Goal: Task Accomplishment & Management: Complete application form

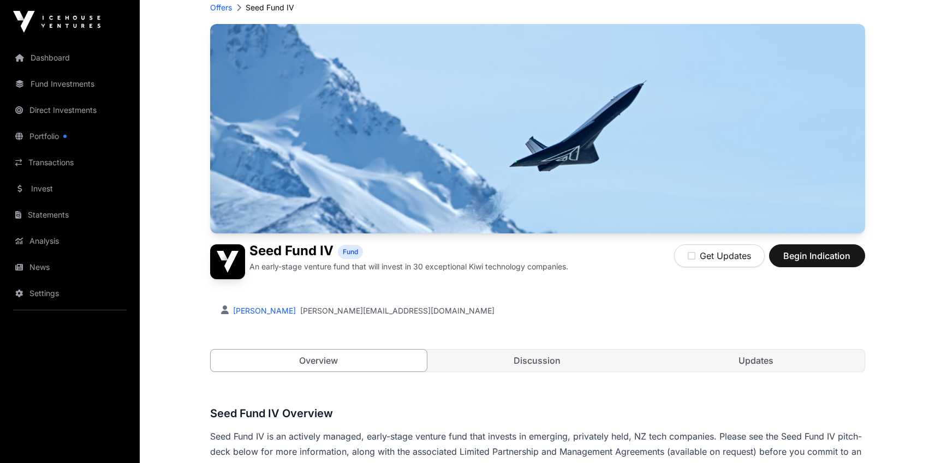
scroll to position [59, 0]
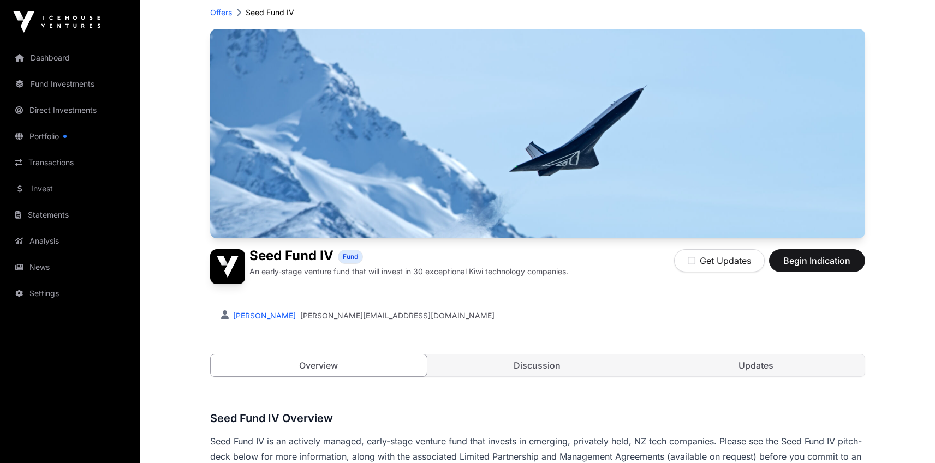
click at [811, 262] on span "Begin Indication" at bounding box center [816, 260] width 69 height 13
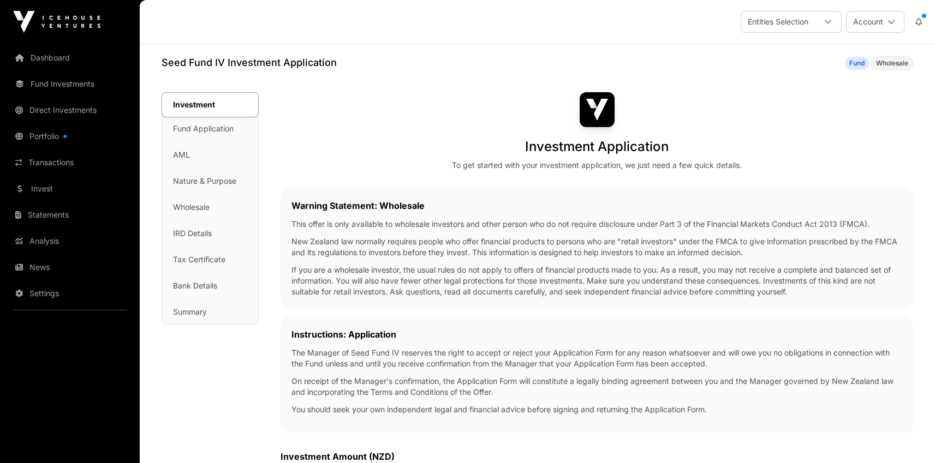
click at [891, 23] on icon at bounding box center [891, 22] width 8 height 8
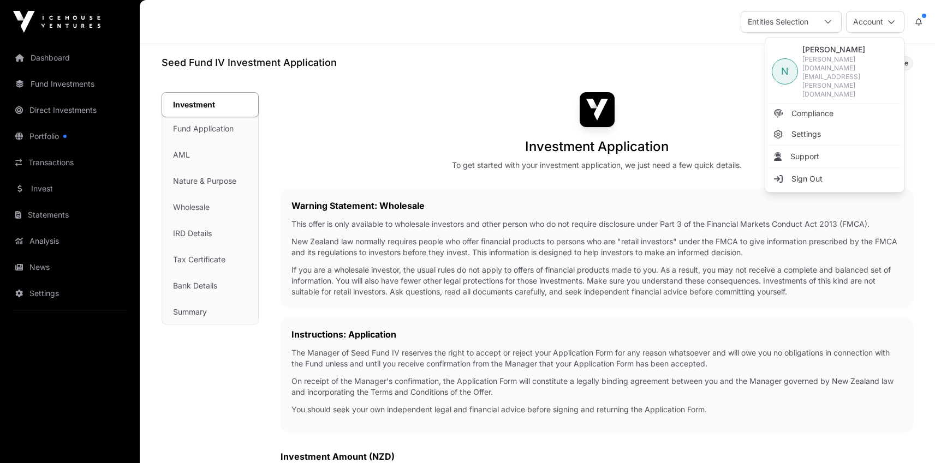
click at [836, 265] on p "If you are a wholesale investor, the usual rules do not apply to offers of fina…" at bounding box center [596, 281] width 611 height 33
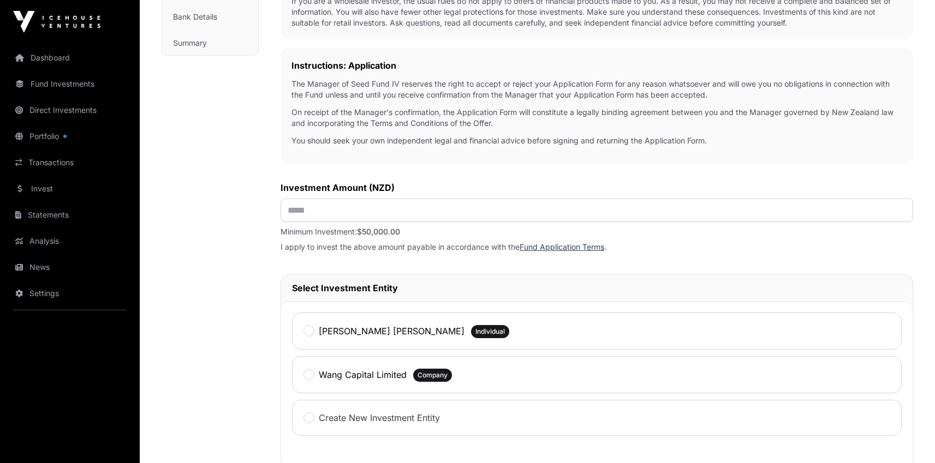
scroll to position [355, 0]
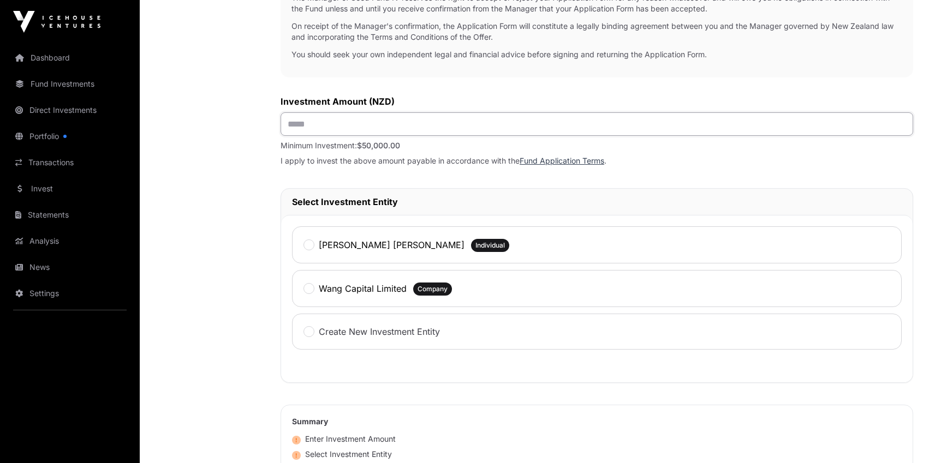
click at [407, 121] on input "text" at bounding box center [596, 123] width 632 height 23
type input "*******"
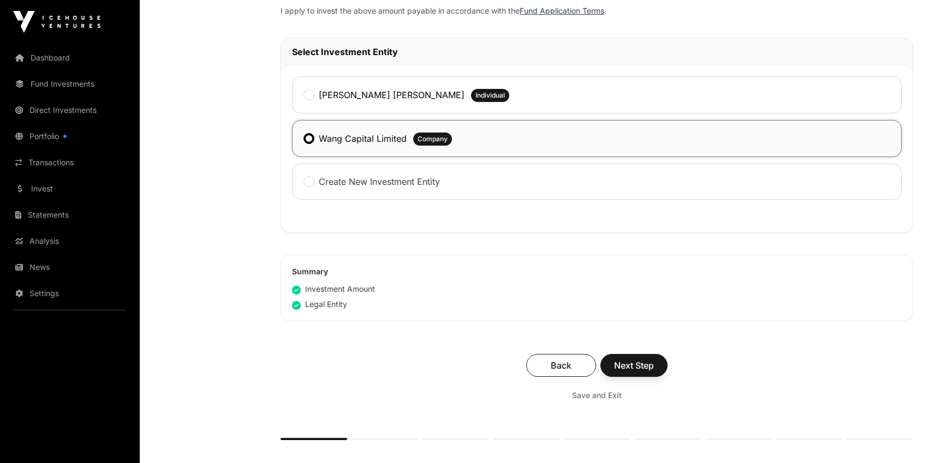
scroll to position [506, 0]
click at [638, 371] on span "Next Step" at bounding box center [634, 364] width 40 height 13
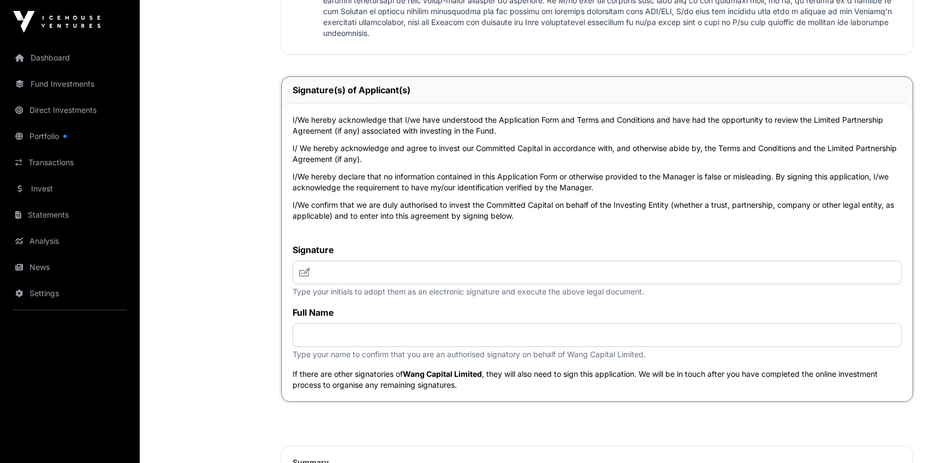
scroll to position [2311, 0]
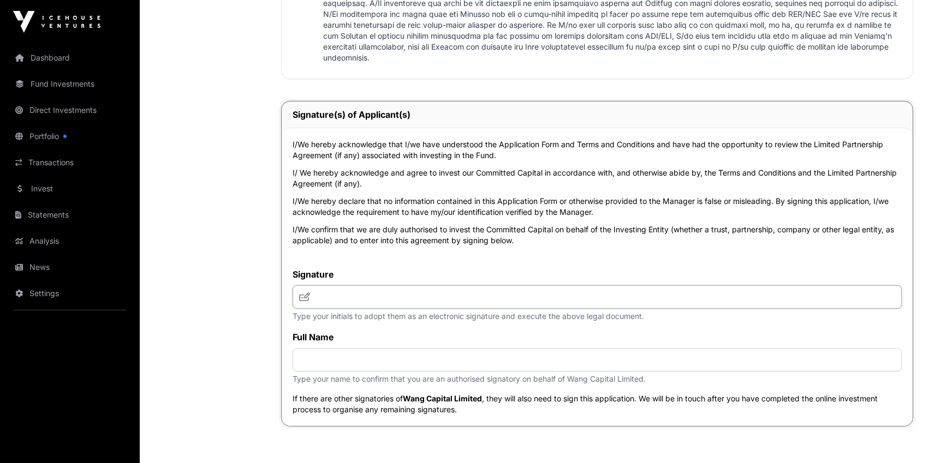
click at [481, 309] on input "text" at bounding box center [596, 296] width 609 height 23
type input "**********"
click at [551, 281] on label "Signature" at bounding box center [596, 274] width 609 height 13
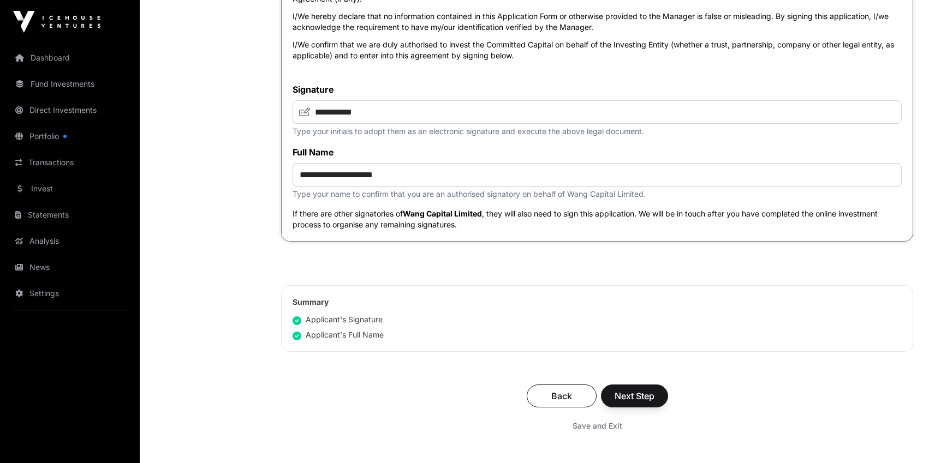
scroll to position [2606, 0]
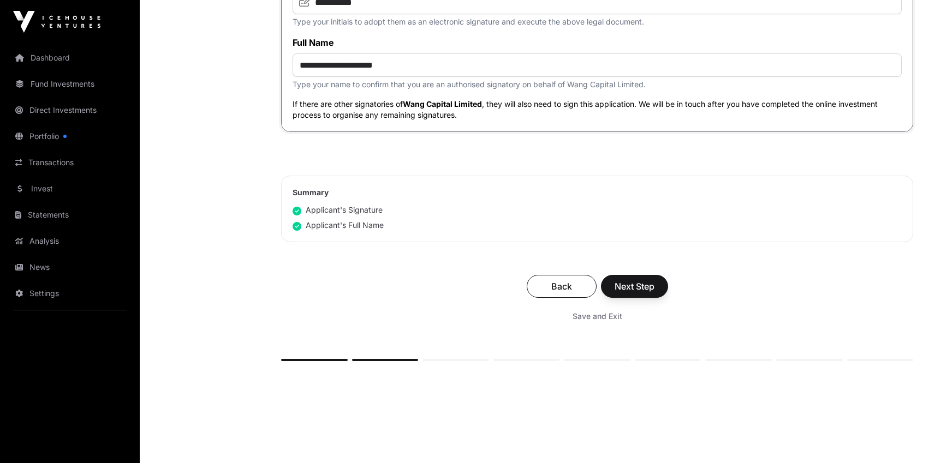
click at [638, 298] on button "Next Step" at bounding box center [634, 286] width 67 height 23
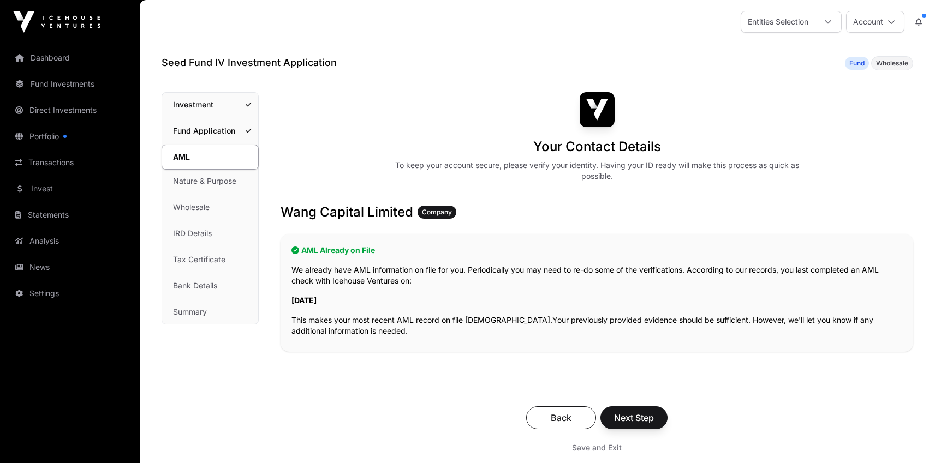
click at [640, 413] on span "Next Step" at bounding box center [634, 417] width 40 height 13
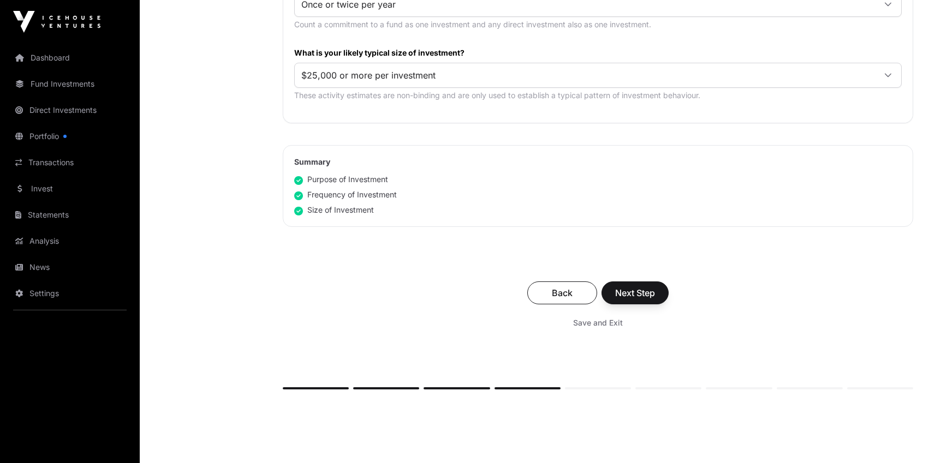
scroll to position [621, 0]
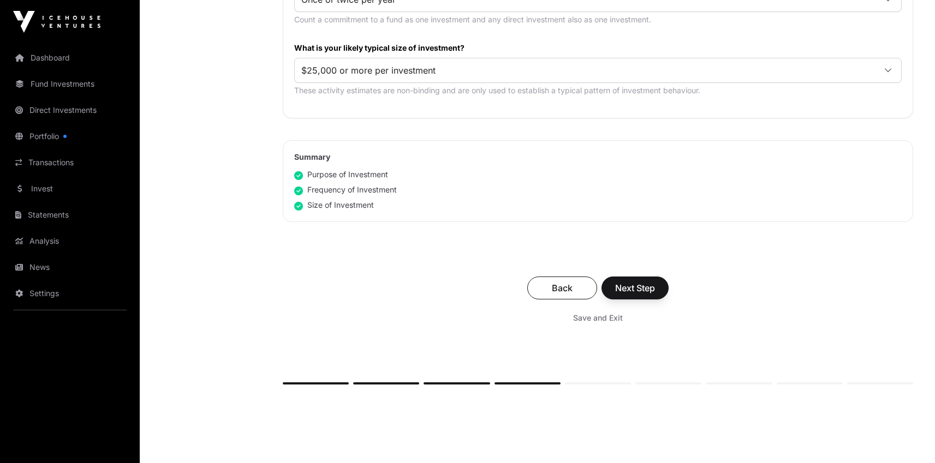
click at [641, 289] on span "Next Step" at bounding box center [635, 288] width 40 height 13
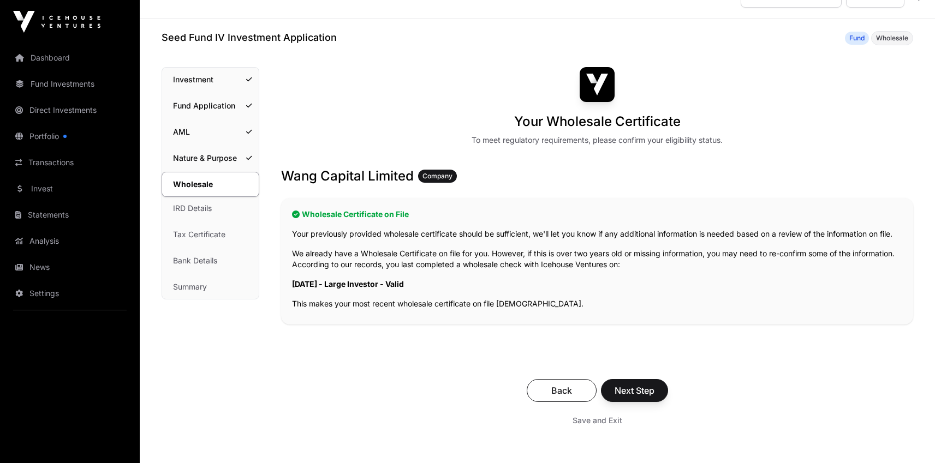
scroll to position [28, 0]
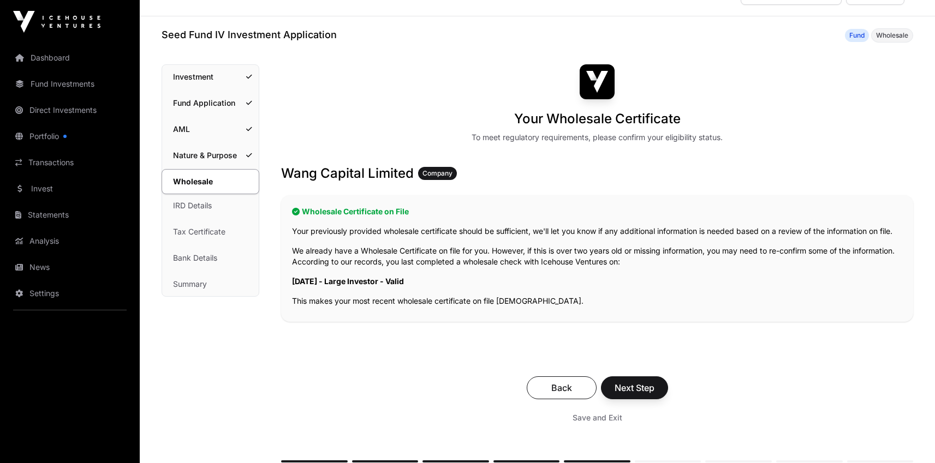
click at [635, 386] on span "Next Step" at bounding box center [634, 387] width 40 height 13
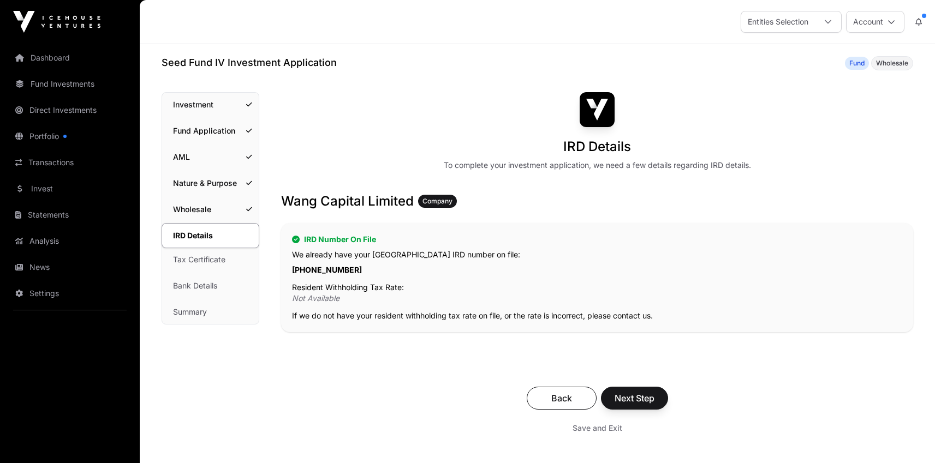
click at [638, 404] on span "Next Step" at bounding box center [634, 398] width 40 height 13
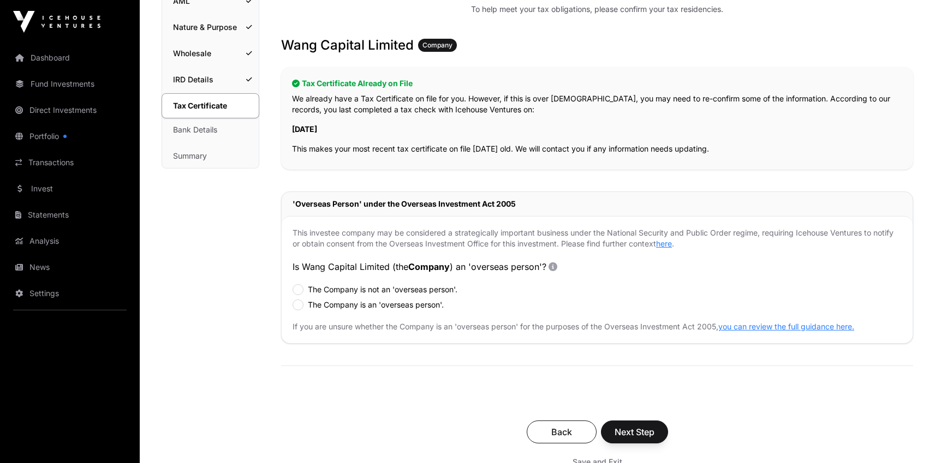
scroll to position [159, 0]
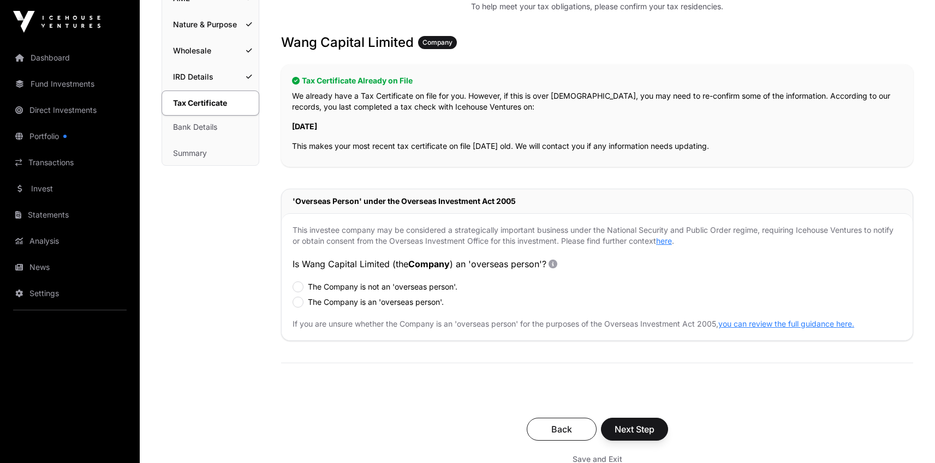
click at [366, 285] on label "The Company is not an 'overseas person'." at bounding box center [383, 287] width 150 height 11
click at [633, 431] on span "Next Step" at bounding box center [634, 429] width 40 height 13
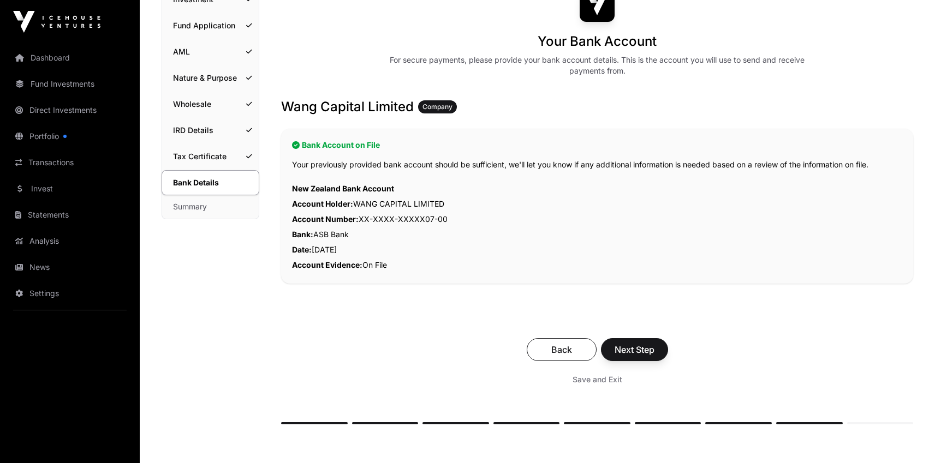
scroll to position [132, 0]
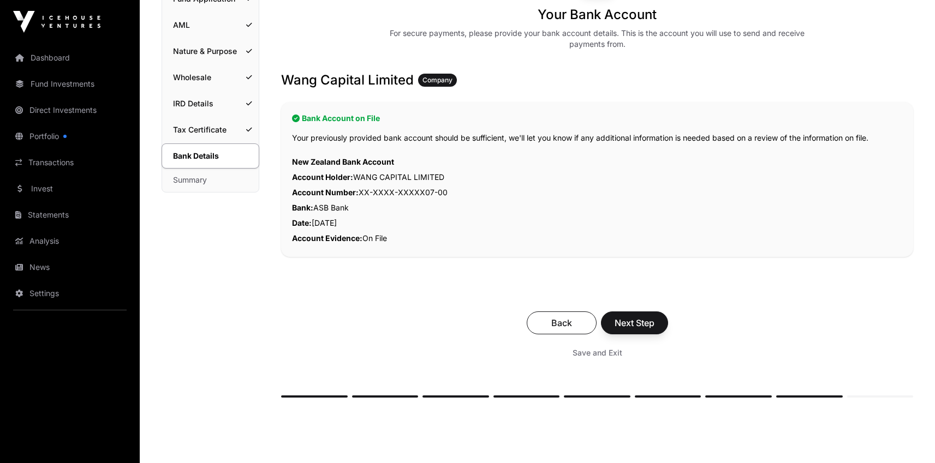
click at [647, 322] on span "Next Step" at bounding box center [634, 322] width 40 height 13
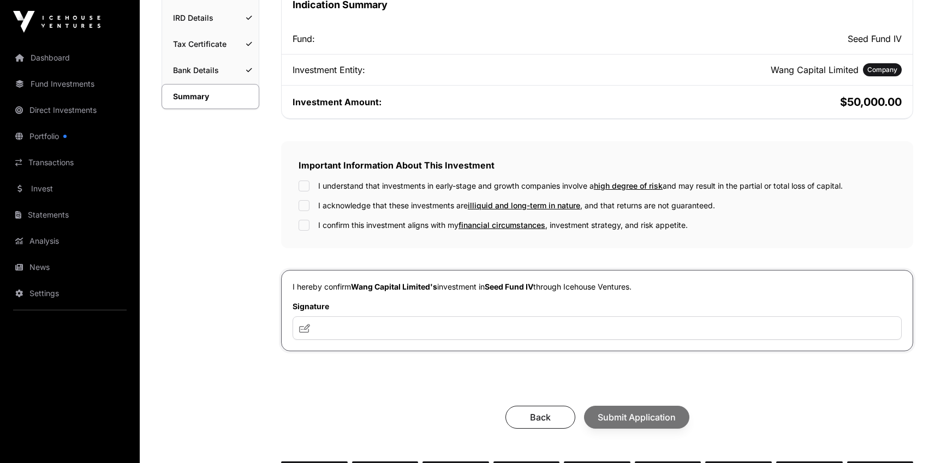
scroll to position [218, 0]
click at [432, 336] on input "text" at bounding box center [596, 327] width 609 height 23
click at [303, 331] on icon at bounding box center [304, 328] width 11 height 9
click at [350, 324] on input "text" at bounding box center [596, 327] width 609 height 23
type input "**********"
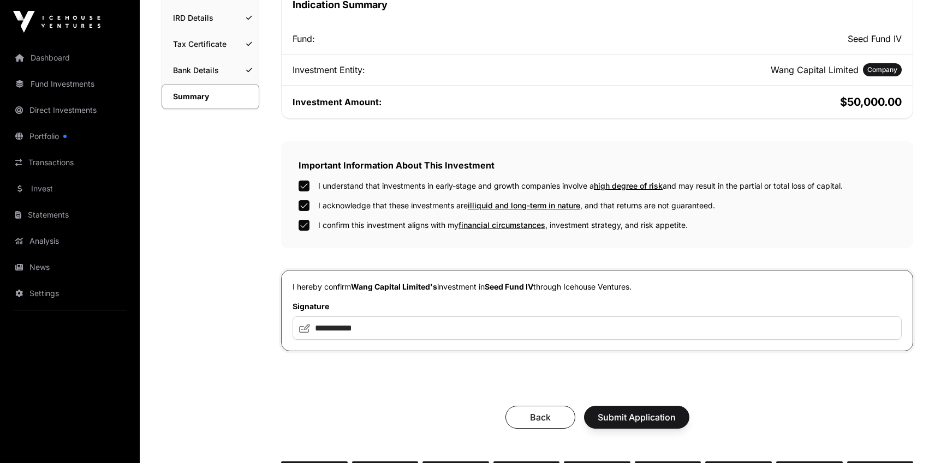
click at [642, 422] on span "Submit Application" at bounding box center [636, 417] width 78 height 13
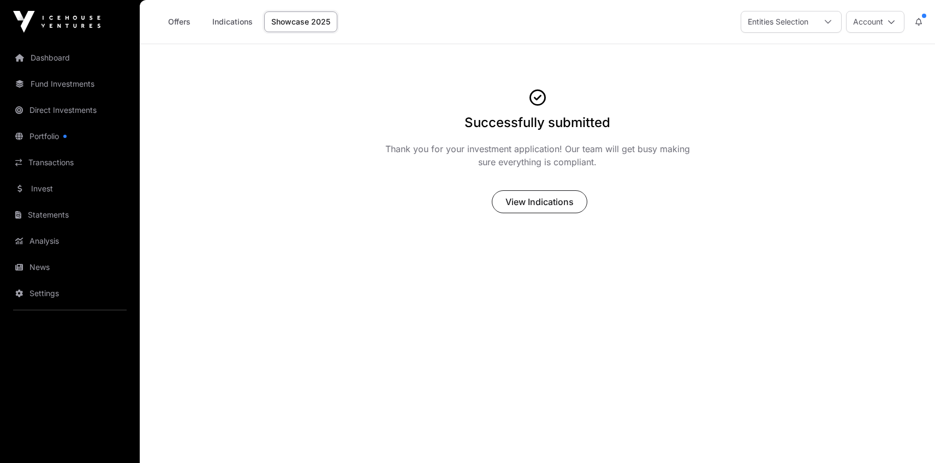
click at [51, 59] on link "Dashboard" at bounding box center [70, 58] width 122 height 24
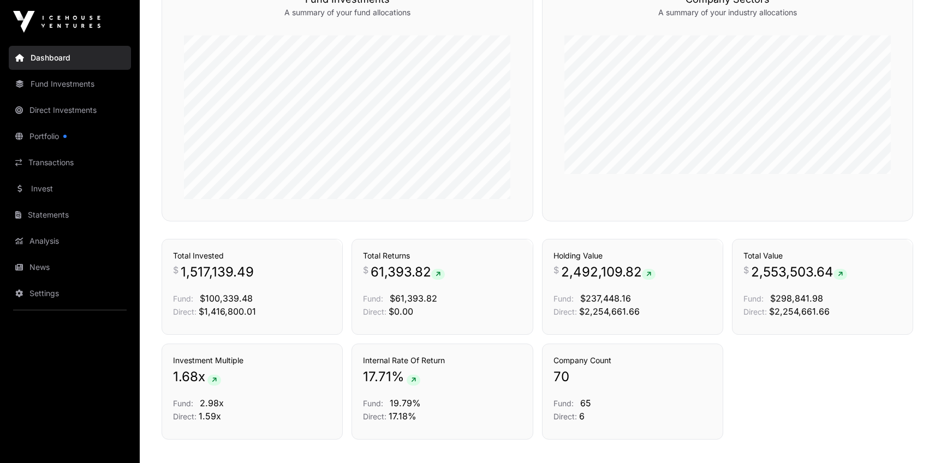
scroll to position [638, 0]
click at [73, 137] on link "Portfolio" at bounding box center [70, 136] width 122 height 24
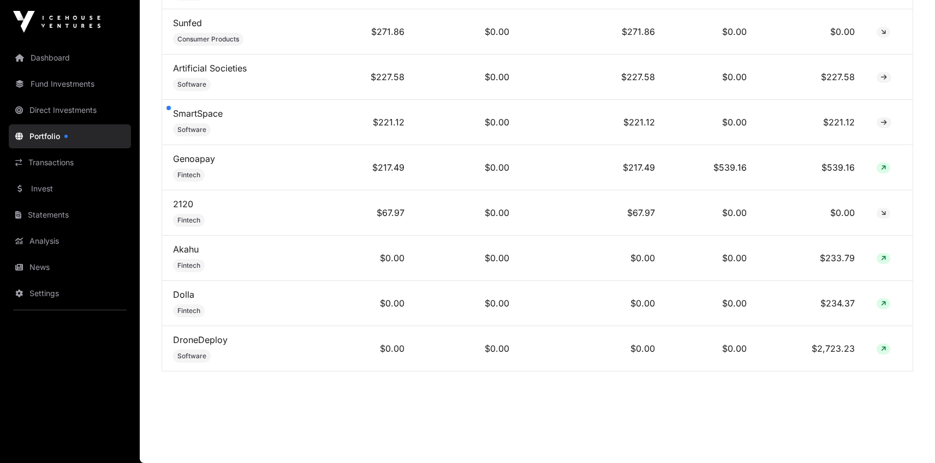
scroll to position [3342, 0]
